Goal: Book appointment/travel/reservation

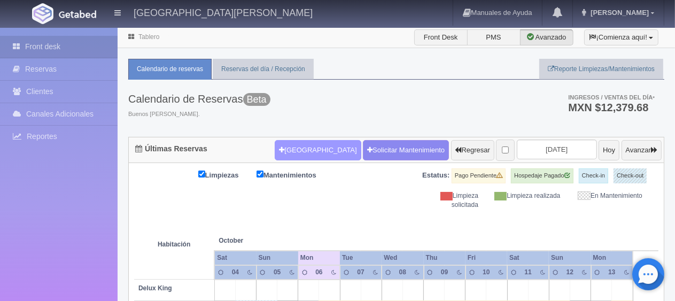
click at [304, 142] on button "[GEOGRAPHIC_DATA]" at bounding box center [318, 150] width 86 height 20
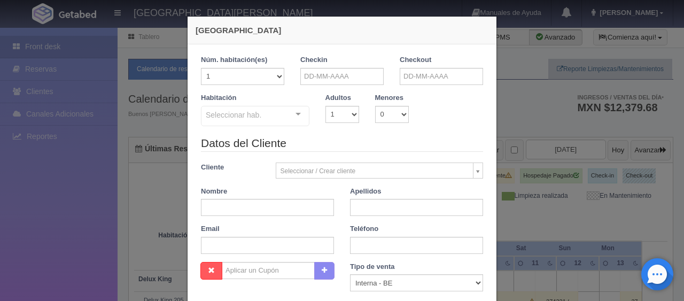
checkbox input "false"
click at [360, 83] on input "text" at bounding box center [341, 76] width 83 height 17
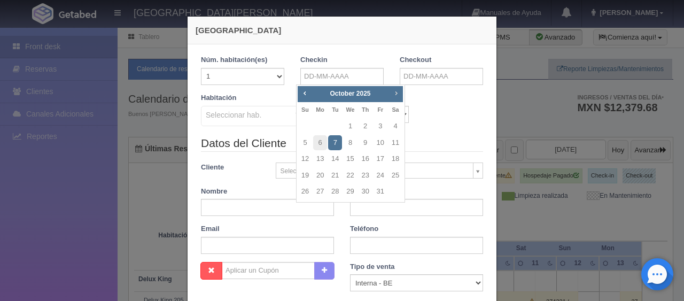
click at [397, 91] on span "Next" at bounding box center [396, 93] width 9 height 9
click at [337, 175] on link "20" at bounding box center [335, 175] width 14 height 15
type input "[DATE]"
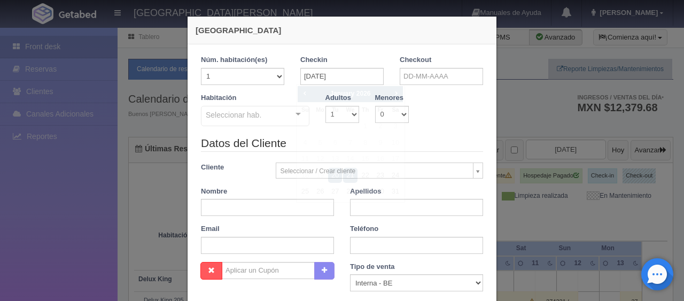
checkbox input "false"
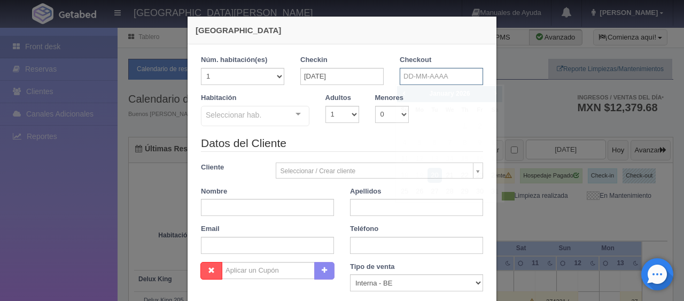
click at [447, 74] on input "text" at bounding box center [441, 76] width 83 height 17
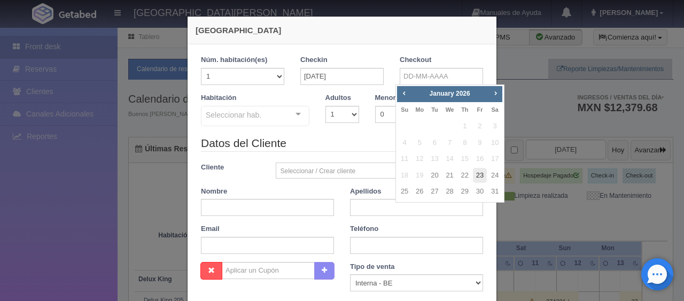
click at [483, 175] on link "23" at bounding box center [480, 175] width 14 height 15
type input "23-01-2026"
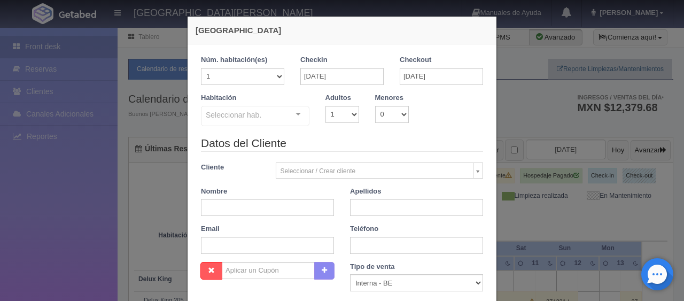
click at [289, 112] on div "Seleccionar hab. SUITE SUITE - Sin asignar Habitación Personas con Movilidad Re…" at bounding box center [255, 116] width 108 height 21
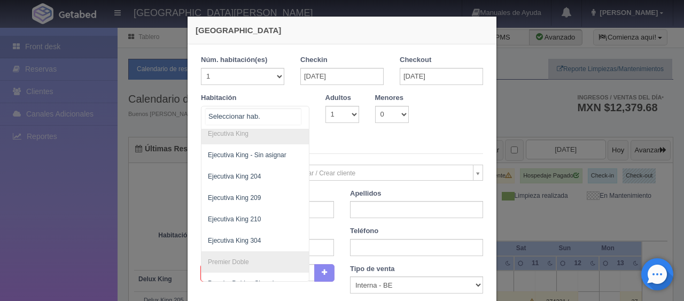
scroll to position [295, 0]
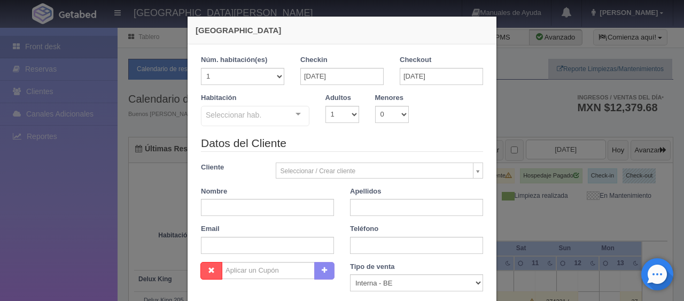
click at [297, 115] on div at bounding box center [298, 114] width 21 height 16
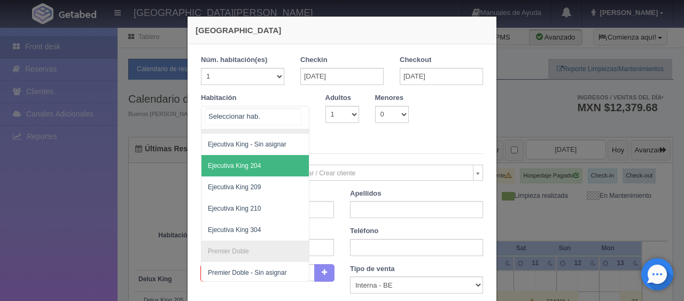
click at [257, 166] on span "Ejecutiva King 204" at bounding box center [291, 165] width 180 height 21
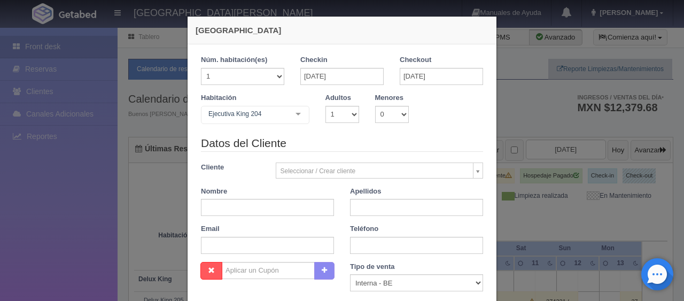
checkbox input "false"
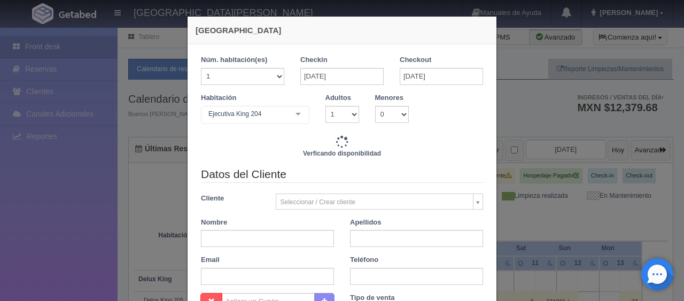
type input "3897.00"
checkbox input "false"
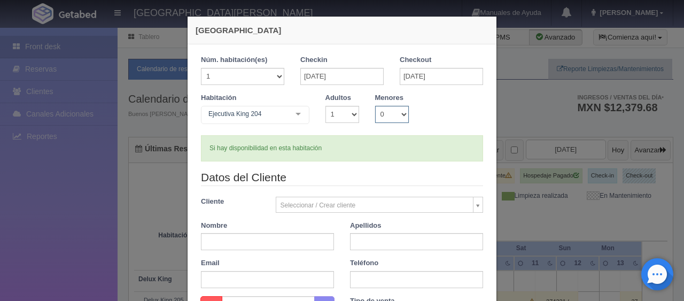
click at [398, 110] on select "0 1 2 3 4 5 6 7 8 9 10" at bounding box center [392, 114] width 34 height 17
select select "1"
click at [375, 106] on select "0 1 2 3 4 5 6 7 8 9 10" at bounding box center [392, 114] width 34 height 17
checkbox input "false"
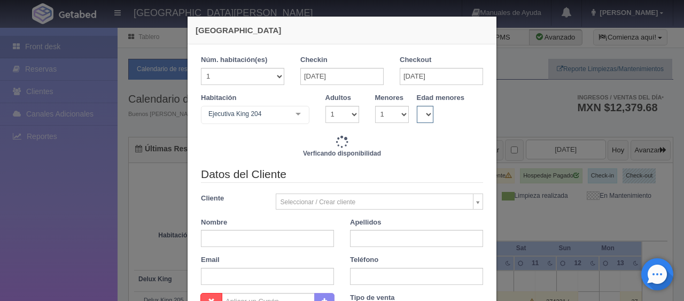
click at [423, 111] on select "0 1 2 3 4 5 6 7 8 9 10 11 12 13 14 15 16 17 18" at bounding box center [425, 114] width 17 height 17
type input "3897.00"
checkbox input "false"
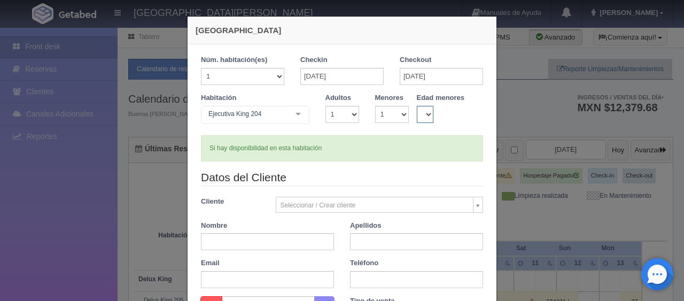
select select "12"
click at [417, 106] on select "0 1 2 3 4 5 6 7 8 9 10 11 12 13 14 15 16 17 18" at bounding box center [425, 114] width 17 height 17
checkbox input "false"
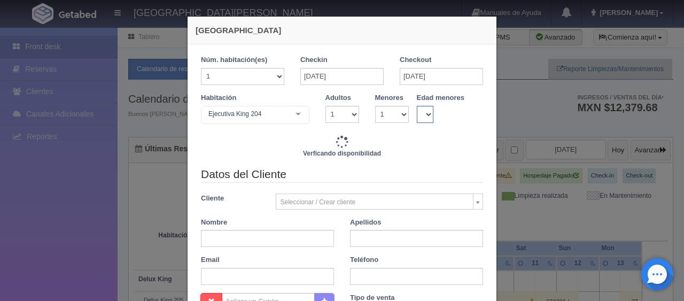
type input "4647.00"
checkbox input "false"
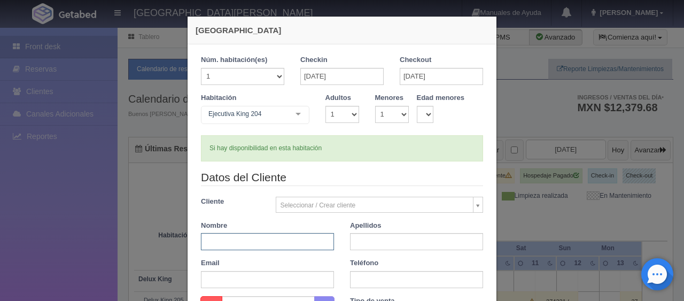
click at [261, 238] on input "text" at bounding box center [267, 241] width 133 height 17
type input "Esperanza"
type input "Leal"
paste input "57 321 2325885"
type input "57 321 2325885"
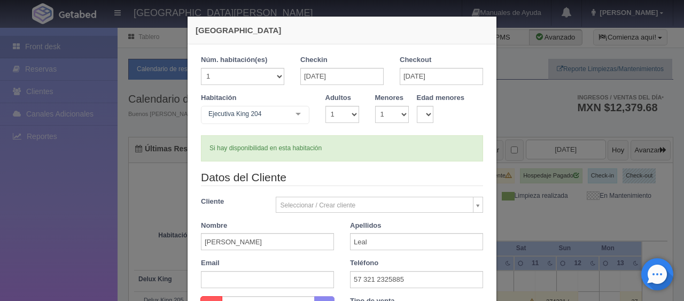
click at [333, 246] on div "Nombre Esperanza" at bounding box center [267, 236] width 149 height 30
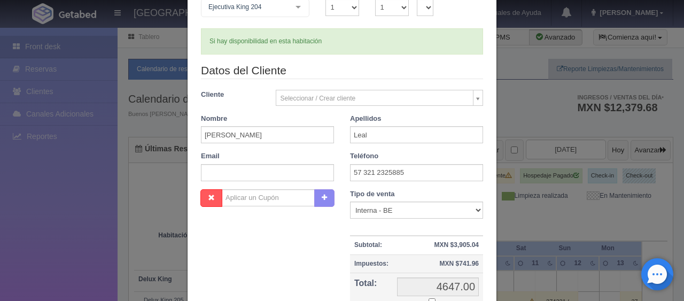
scroll to position [160, 0]
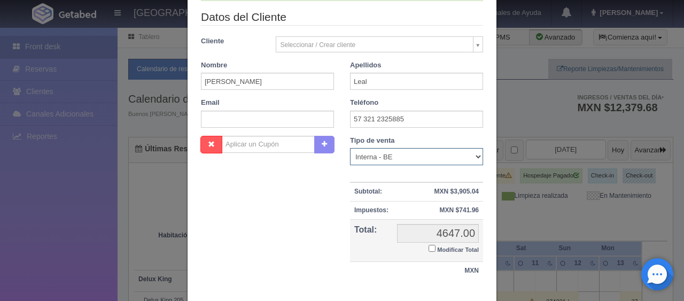
click at [383, 160] on select "Correo Electronico Interna - BE Llamada OTA Externa Otro WALK IN" at bounding box center [416, 156] width 133 height 17
select select "extota"
click at [350, 148] on select "Correo Electronico Interna - BE Llamada OTA Externa Otro WALK IN" at bounding box center [416, 156] width 133 height 17
click at [429, 250] on input "Modificar Total" at bounding box center [432, 248] width 7 height 7
checkbox input "true"
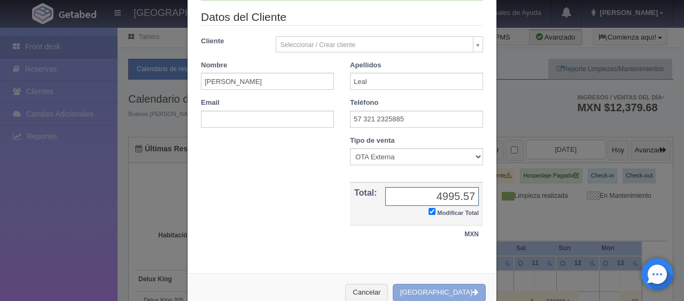
type input "4995.57"
click at [428, 286] on button "[GEOGRAPHIC_DATA]" at bounding box center [439, 293] width 93 height 18
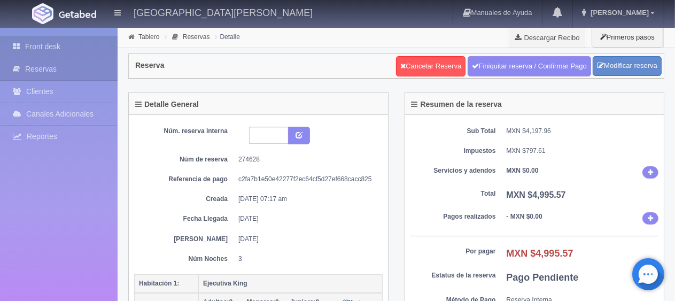
click at [77, 51] on link "Front desk" at bounding box center [59, 47] width 118 height 22
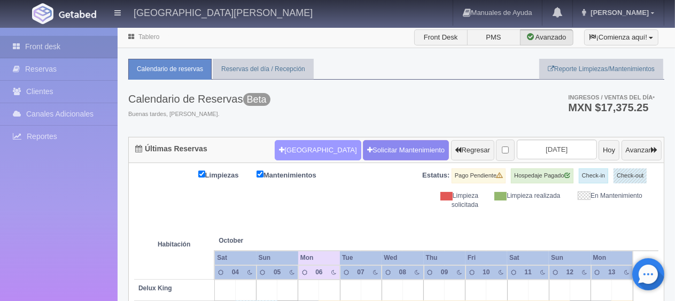
click at [304, 154] on button "[GEOGRAPHIC_DATA]" at bounding box center [318, 150] width 86 height 20
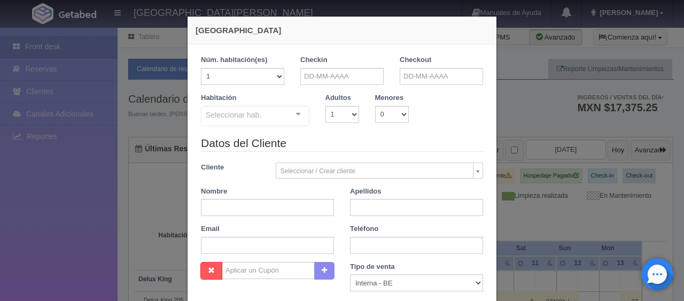
checkbox input "false"
click at [326, 79] on input "text" at bounding box center [341, 76] width 83 height 17
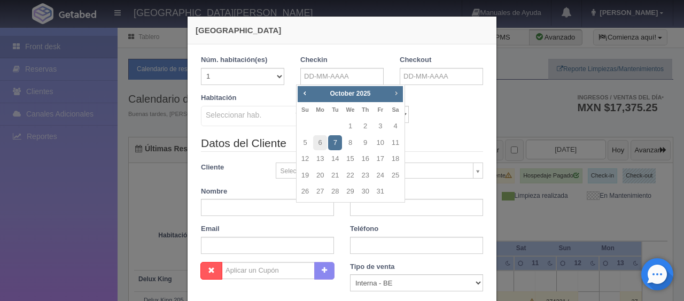
click at [392, 93] on span "Next" at bounding box center [396, 93] width 9 height 9
click at [331, 181] on link "20" at bounding box center [335, 175] width 14 height 15
type input "20-01-2026"
checkbox input "false"
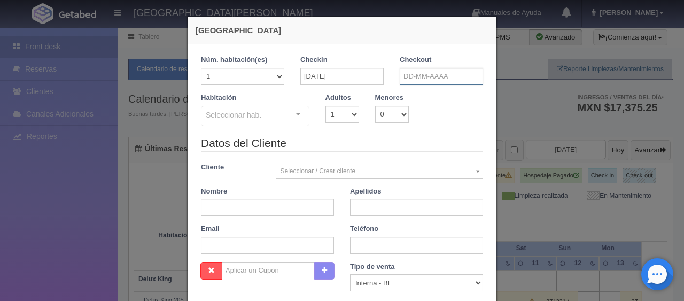
click at [412, 76] on input "text" at bounding box center [441, 76] width 83 height 17
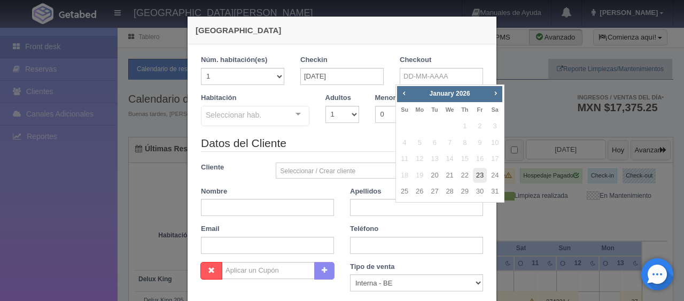
click at [475, 174] on link "23" at bounding box center [480, 175] width 14 height 15
type input "23-01-2026"
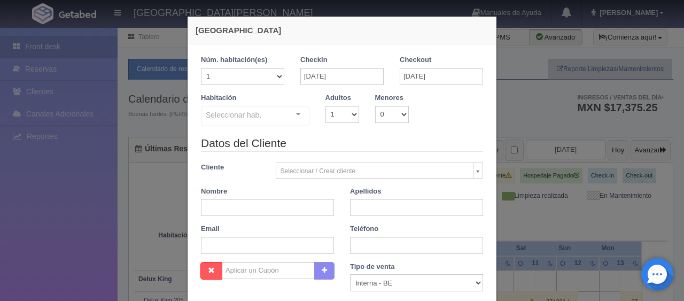
checkbox input "false"
click at [351, 120] on select "1 2 3 4 5 6 7 8 9 10" at bounding box center [342, 114] width 34 height 17
select select "2"
click at [325, 106] on select "1 2 3 4 5 6 7 8 9 10" at bounding box center [342, 114] width 34 height 17
click at [291, 115] on div "Seleccionar hab. SUITE SUITE - Sin asignar Habitación Personas con Movilidad Re…" at bounding box center [255, 116] width 108 height 21
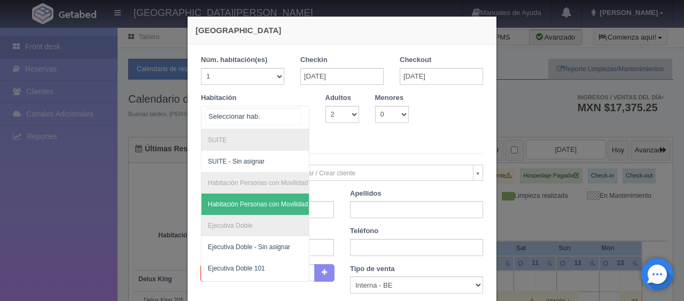
click at [292, 110] on div at bounding box center [298, 114] width 21 height 16
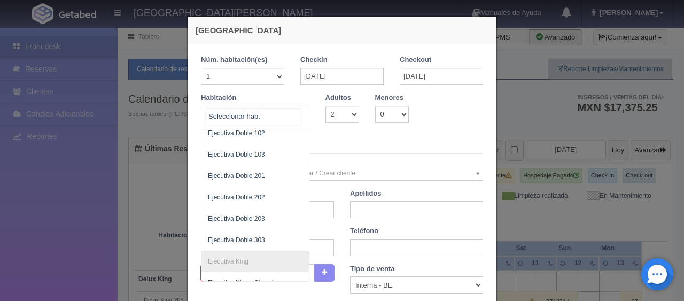
scroll to position [167, 0]
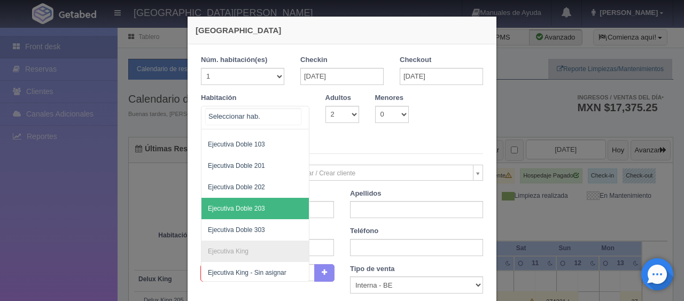
click at [238, 211] on span "Ejecutiva Doble 203" at bounding box center [236, 208] width 57 height 7
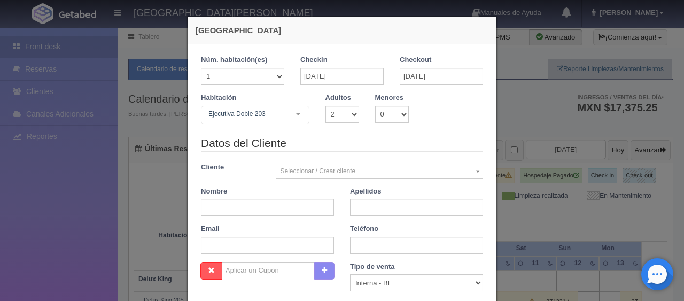
checkbox input "false"
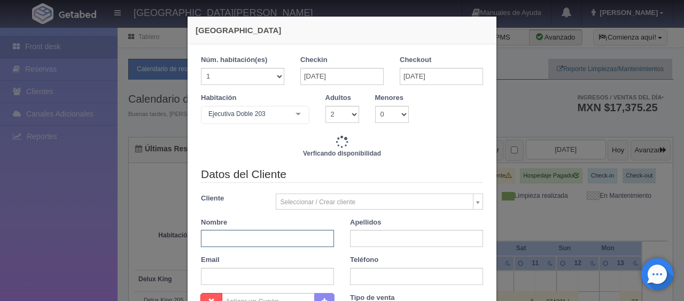
click at [270, 239] on input "text" at bounding box center [267, 238] width 133 height 17
type input "4647.00"
checkbox input "false"
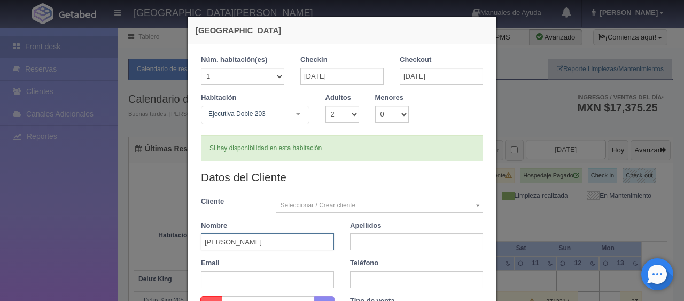
type input "Esperanza"
type input "Leal"
click at [363, 281] on input "text" at bounding box center [416, 279] width 133 height 17
paste input "57 321 2325885"
type input "57 321 2325885"
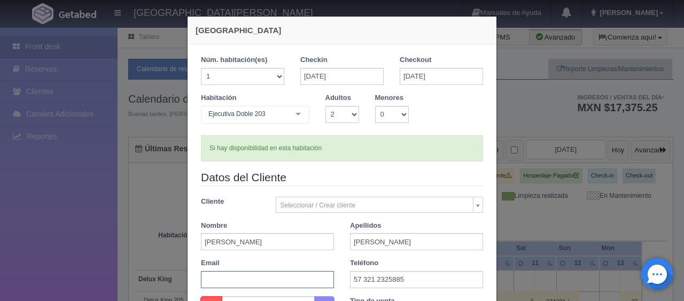
click at [325, 271] on input "text" at bounding box center [267, 279] width 133 height 17
click at [337, 275] on div "Email" at bounding box center [267, 273] width 149 height 30
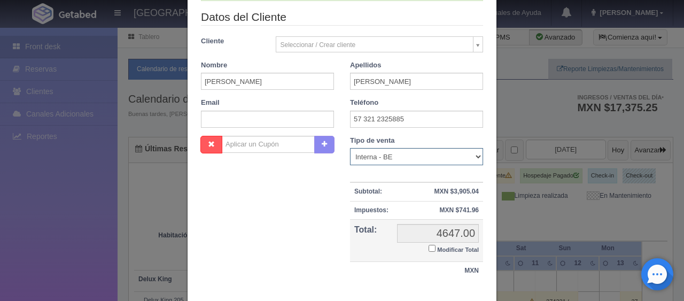
click at [408, 155] on select "Correo Electronico Interna - BE Llamada OTA Externa Otro WALK IN" at bounding box center [416, 156] width 133 height 17
select select "extota"
click at [350, 148] on select "Correo Electronico Interna - BE Llamada OTA Externa Otro WALK IN" at bounding box center [416, 156] width 133 height 17
click at [429, 249] on input "Modificar Total" at bounding box center [432, 248] width 7 height 7
checkbox input "true"
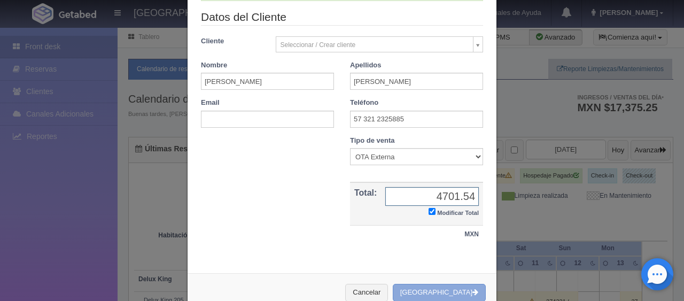
type input "4701.54"
click at [440, 284] on button "[GEOGRAPHIC_DATA]" at bounding box center [439, 293] width 93 height 18
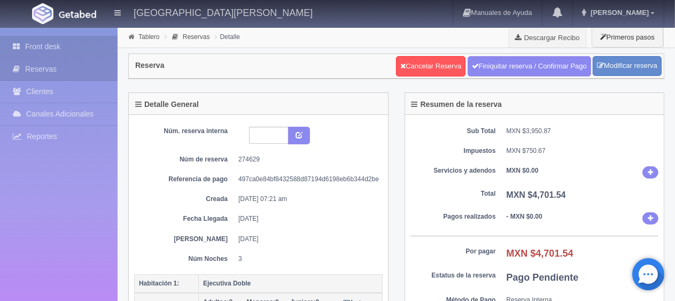
click at [38, 52] on link "Front desk" at bounding box center [59, 47] width 118 height 22
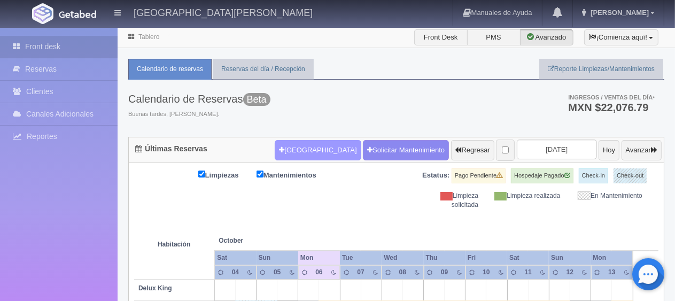
click at [309, 150] on button "Nueva Reserva" at bounding box center [318, 150] width 86 height 20
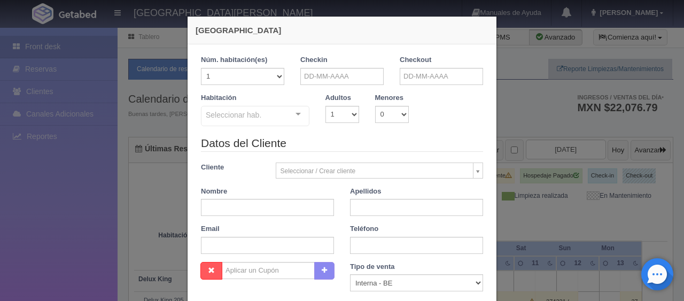
checkbox input "false"
click at [367, 58] on div "Checkin" at bounding box center [341, 70] width 83 height 30
click at [366, 68] on input "text" at bounding box center [341, 76] width 83 height 17
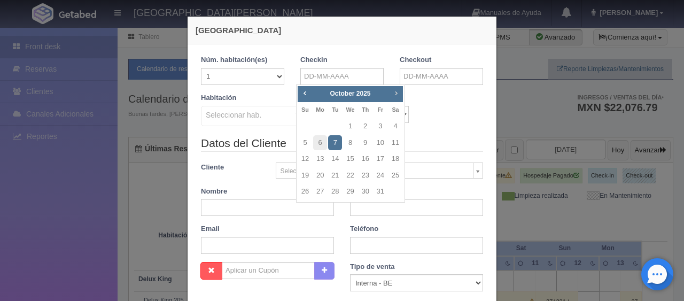
click at [395, 97] on link "Next" at bounding box center [397, 93] width 12 height 12
click at [338, 176] on link "20" at bounding box center [335, 175] width 14 height 15
type input "20-01-2026"
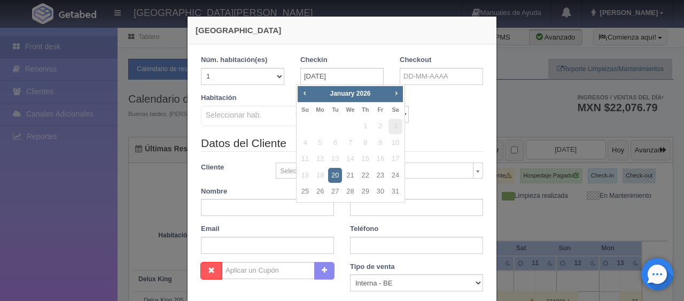
checkbox input "false"
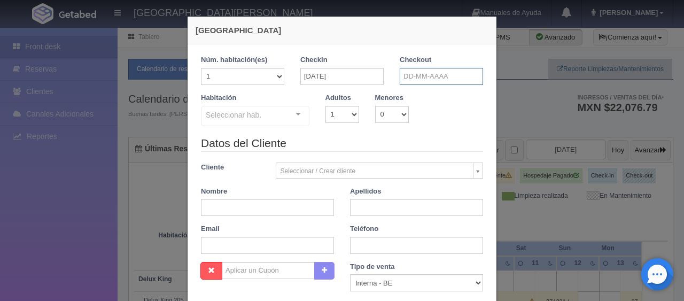
click at [418, 80] on input "text" at bounding box center [441, 76] width 83 height 17
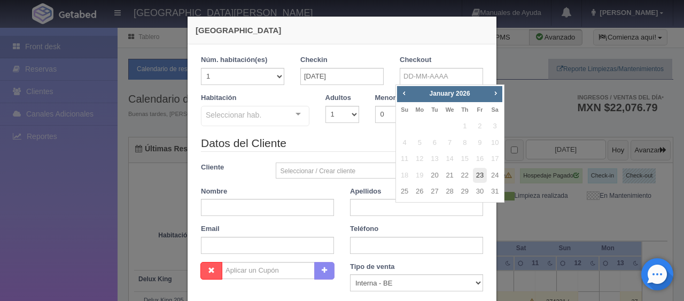
click at [476, 174] on link "23" at bounding box center [480, 175] width 14 height 15
type input "23-01-2026"
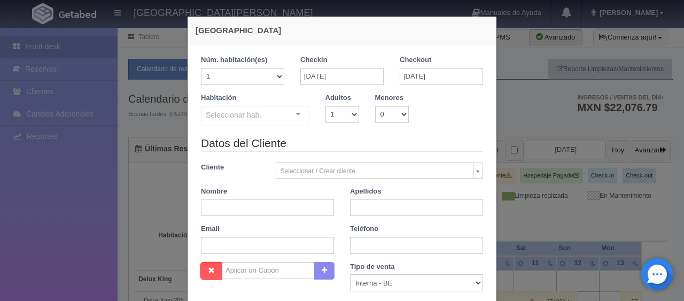
click at [354, 115] on div "Adultos 1 2 3 4 5 6 7 8 9 10" at bounding box center [342, 108] width 50 height 30
click at [280, 120] on div "Seleccionar hab." at bounding box center [255, 116] width 108 height 20
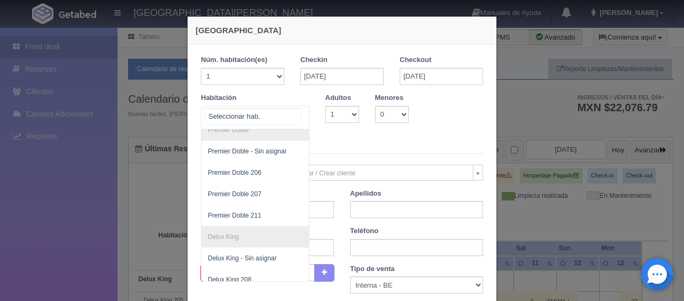
scroll to position [375, 0]
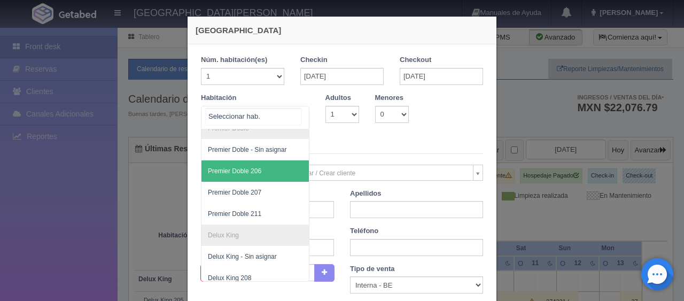
click at [258, 167] on span "Premier Doble 206" at bounding box center [291, 170] width 180 height 21
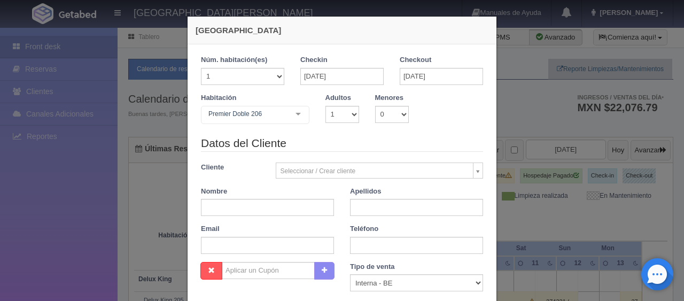
checkbox input "false"
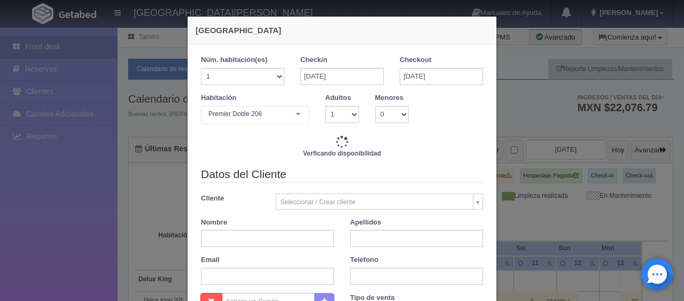
scroll to position [53, 0]
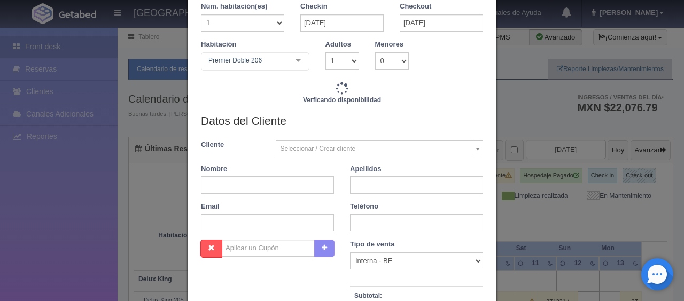
type input "4197.00"
checkbox input "false"
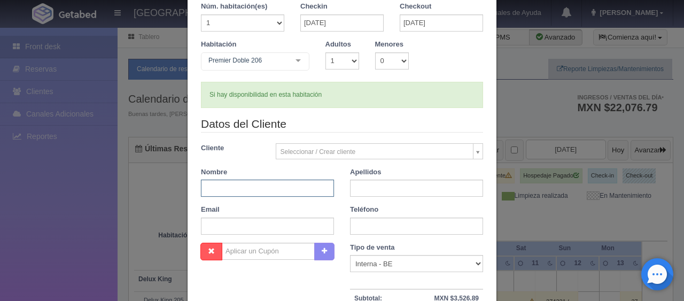
click at [291, 189] on input "text" at bounding box center [267, 188] width 133 height 17
type input "Esperanza"
click at [370, 191] on input "text" at bounding box center [416, 188] width 133 height 17
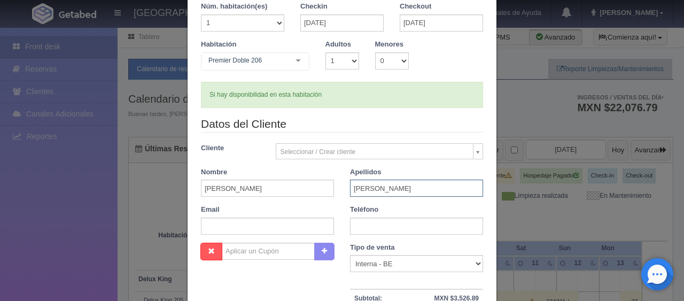
type input "Leal"
click at [392, 225] on input "text" at bounding box center [416, 226] width 133 height 17
paste input "57 321 2325885"
type input "57 321 2325885"
click at [349, 60] on select "1 2 3 4 5 6 7 8 9 10" at bounding box center [342, 60] width 34 height 17
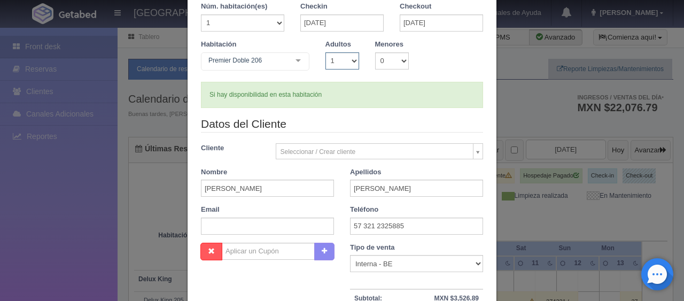
select select "3"
click at [325, 52] on select "1 2 3 4 5 6 7 8 9 10" at bounding box center [342, 60] width 34 height 17
checkbox input "false"
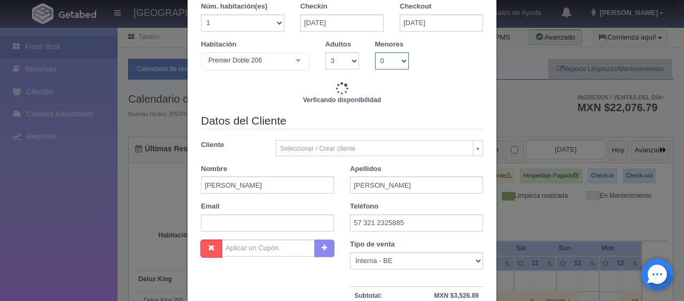
click at [379, 59] on select "0 1 2 3 4 5 6 7 8 9 10" at bounding box center [392, 60] width 34 height 17
type input "5697.00"
checkbox input "false"
select select "1"
click at [375, 52] on select "0 1 2 3 4 5 6 7 8 9 10" at bounding box center [392, 60] width 34 height 17
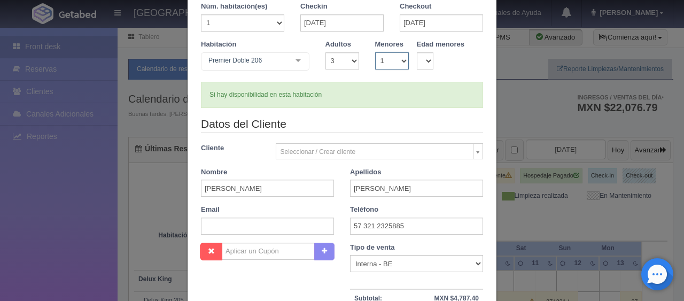
checkbox input "false"
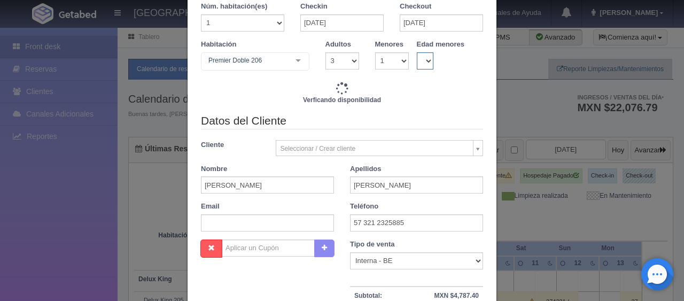
click at [423, 65] on select "0 1 2 3 4 5 6 7 8 9 10 11 12 13 14 15 16 17 18" at bounding box center [425, 60] width 17 height 17
type input "5697.00"
checkbox input "false"
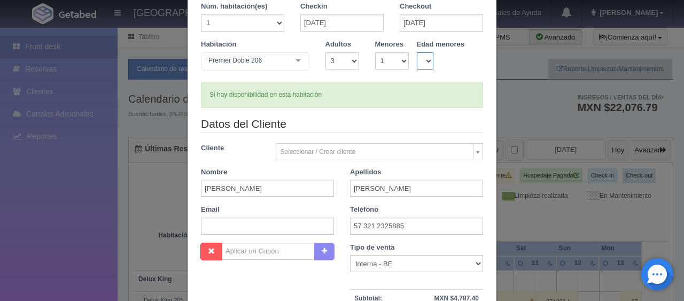
select select "8"
click at [417, 52] on select "0 1 2 3 4 5 6 7 8 9 10 11 12 13 14 15 16 17 18" at bounding box center [425, 60] width 17 height 17
checkbox input "false"
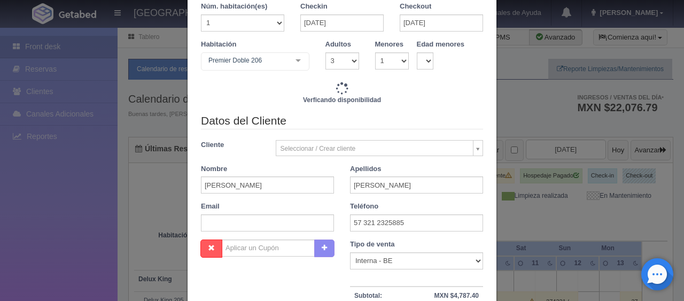
click at [342, 173] on div "Apellidos Leal" at bounding box center [416, 179] width 149 height 30
type input "5697.00"
checkbox input "false"
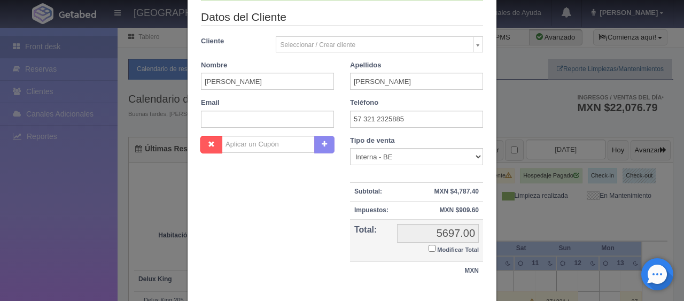
scroll to position [214, 0]
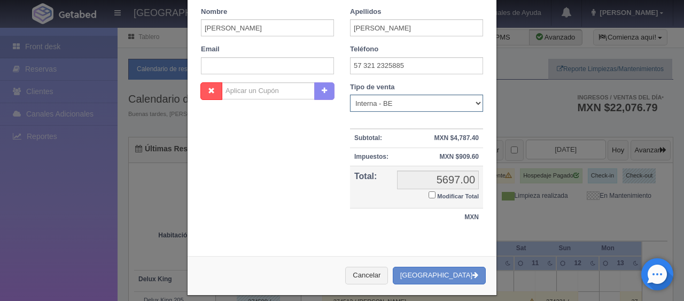
click at [397, 99] on select "Correo Electronico Interna - BE Llamada OTA Externa Otro WALK IN" at bounding box center [416, 103] width 133 height 17
select select "extota"
click at [350, 95] on select "Correo Electronico Interna - BE Llamada OTA Externa Otro WALK IN" at bounding box center [416, 103] width 133 height 17
click at [430, 194] on input "Modificar Total" at bounding box center [432, 194] width 7 height 7
checkbox input "true"
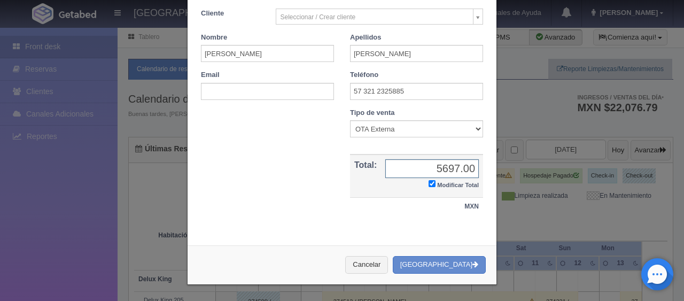
scroll to position [186, 0]
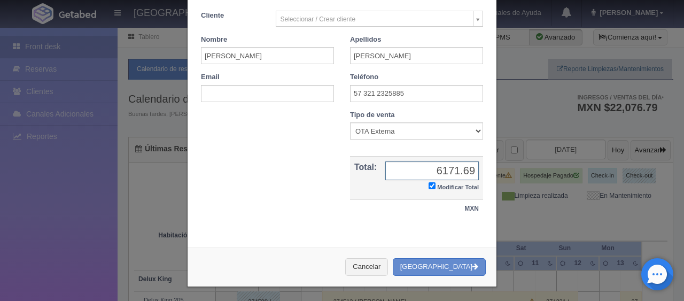
type input "6171.69"
click at [440, 262] on button "[GEOGRAPHIC_DATA]" at bounding box center [439, 267] width 93 height 18
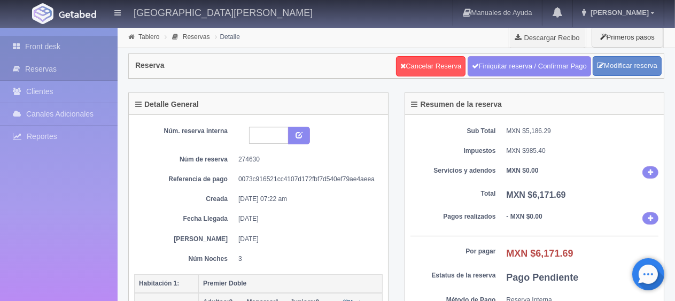
click at [45, 50] on link "Front desk" at bounding box center [59, 47] width 118 height 22
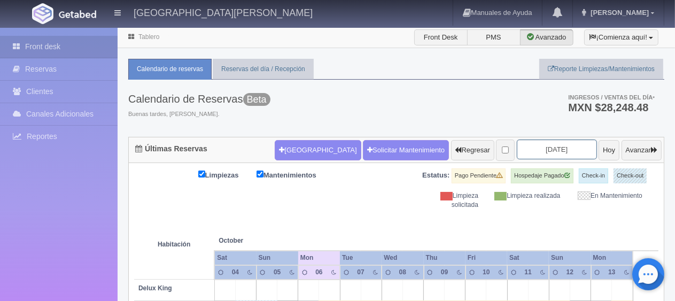
click at [517, 148] on input "[DATE]" at bounding box center [557, 149] width 80 height 20
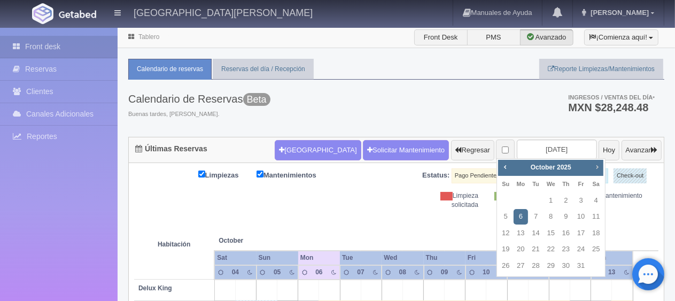
click at [598, 167] on span "Next" at bounding box center [597, 166] width 9 height 9
click at [598, 169] on span "Next" at bounding box center [597, 166] width 9 height 9
click at [536, 252] on link "20" at bounding box center [536, 249] width 14 height 15
type input "[DATE]"
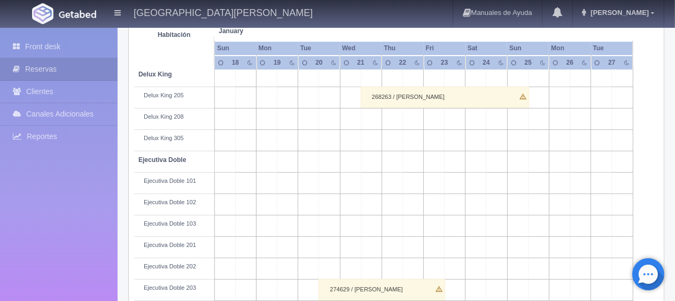
scroll to position [321, 0]
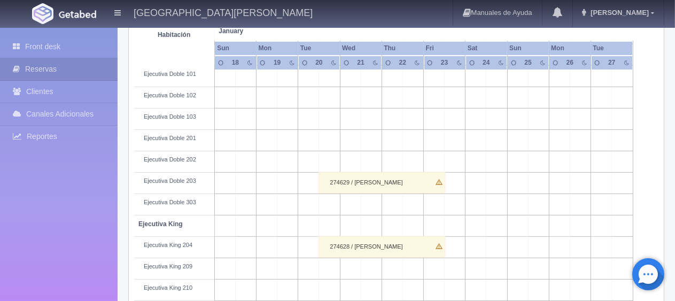
click at [353, 183] on div "274629 / [PERSON_NAME]" at bounding box center [382, 182] width 126 height 21
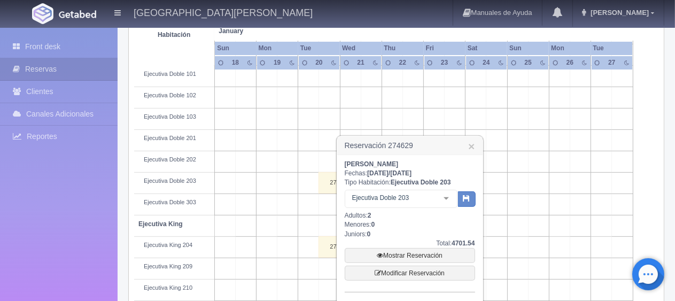
scroll to position [374, 0]
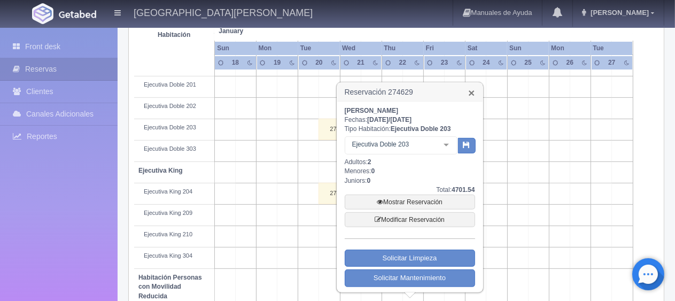
click at [470, 91] on link "×" at bounding box center [471, 92] width 6 height 11
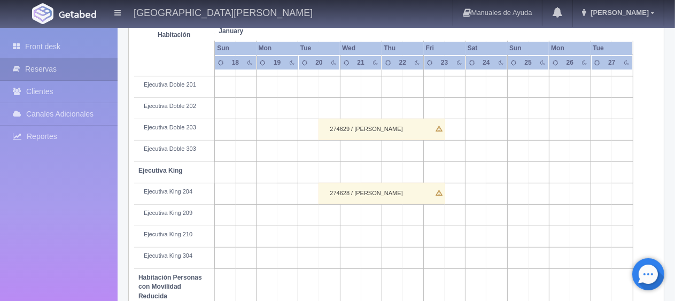
click at [377, 196] on div "274628 / [PERSON_NAME]" at bounding box center [382, 193] width 126 height 21
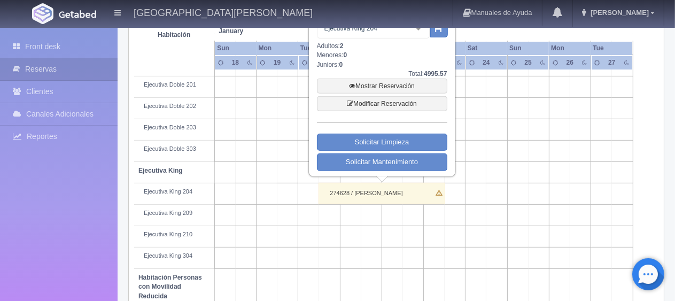
scroll to position [321, 0]
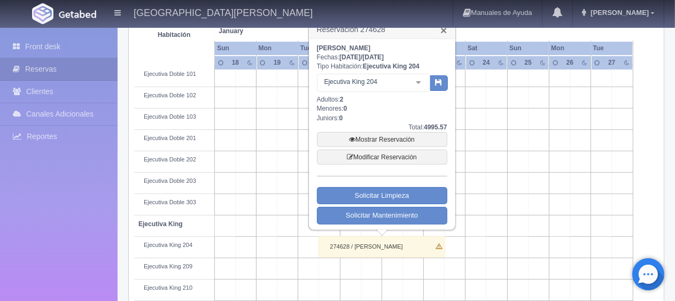
click at [445, 30] on link "×" at bounding box center [443, 30] width 6 height 11
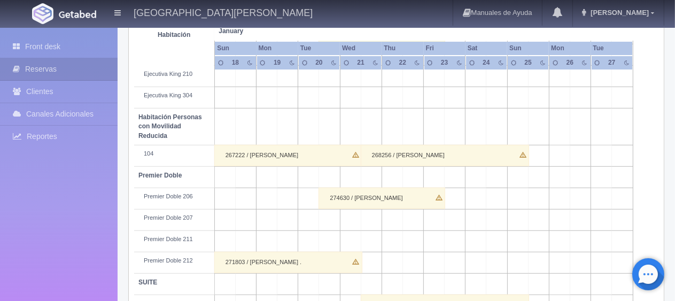
scroll to position [570, 0]
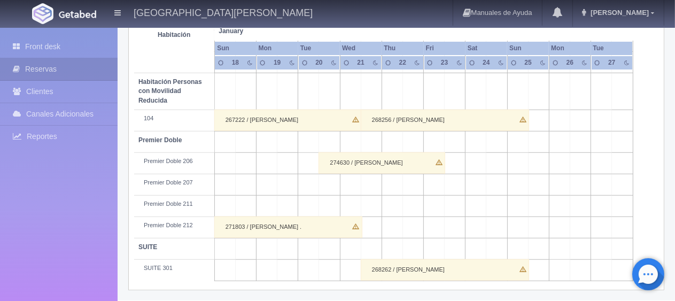
click at [372, 160] on div "274630 / [PERSON_NAME]" at bounding box center [382, 162] width 126 height 21
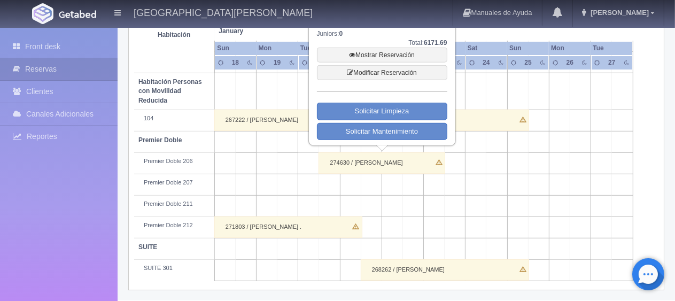
scroll to position [463, 0]
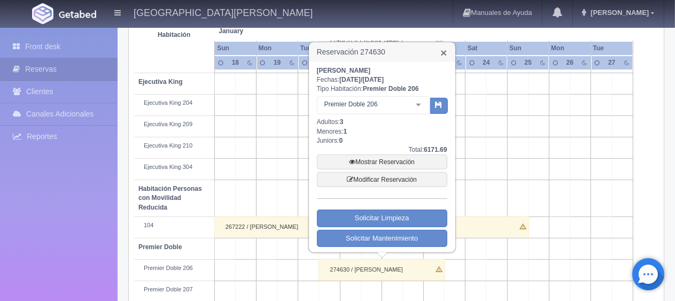
click at [444, 50] on link "×" at bounding box center [443, 52] width 6 height 11
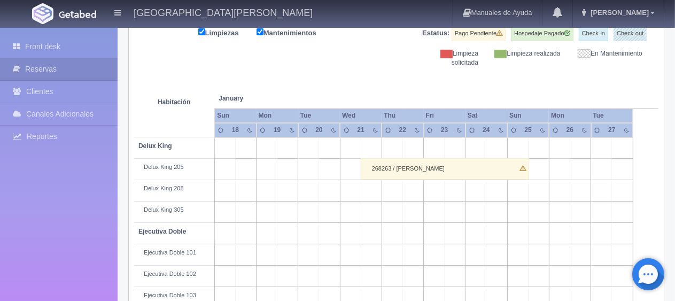
scroll to position [89, 0]
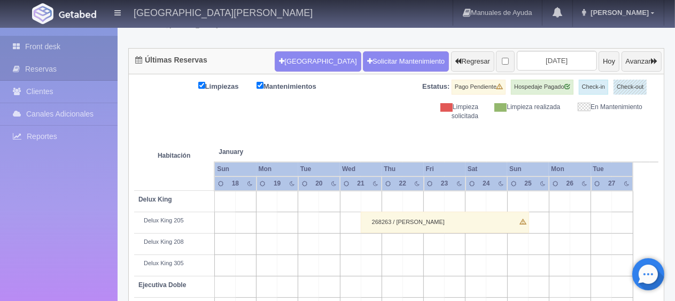
click at [82, 49] on link "Front desk" at bounding box center [59, 47] width 118 height 22
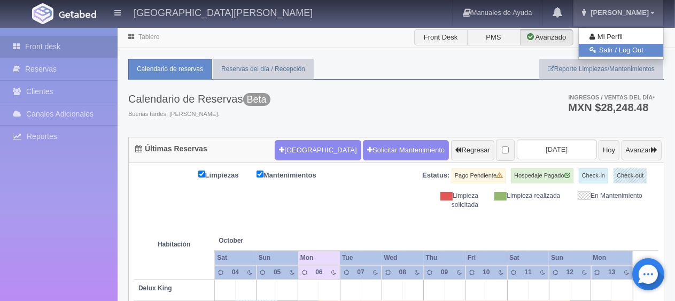
click at [626, 49] on link "Salir / Log Out" at bounding box center [621, 50] width 84 height 13
